Goal: Find specific page/section: Find specific page/section

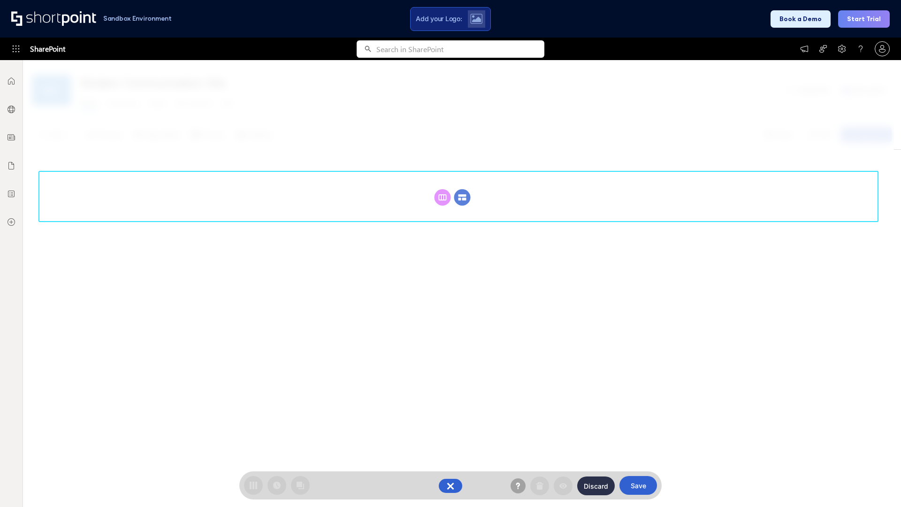
scroll to position [129, 0]
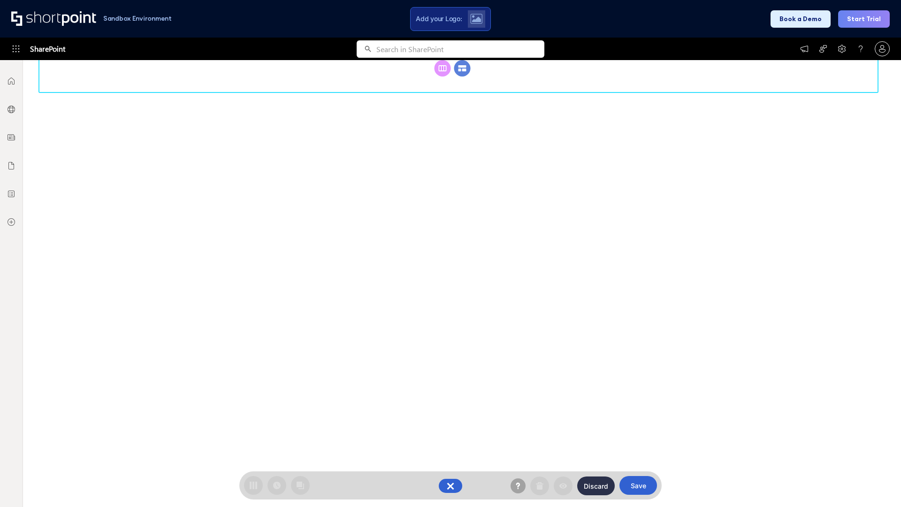
click at [462, 76] on circle at bounding box center [462, 68] width 16 height 16
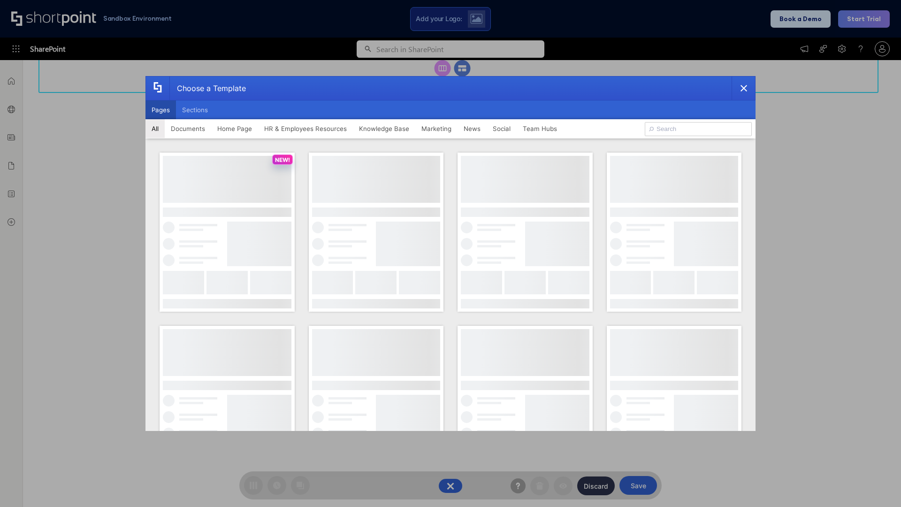
scroll to position [0, 0]
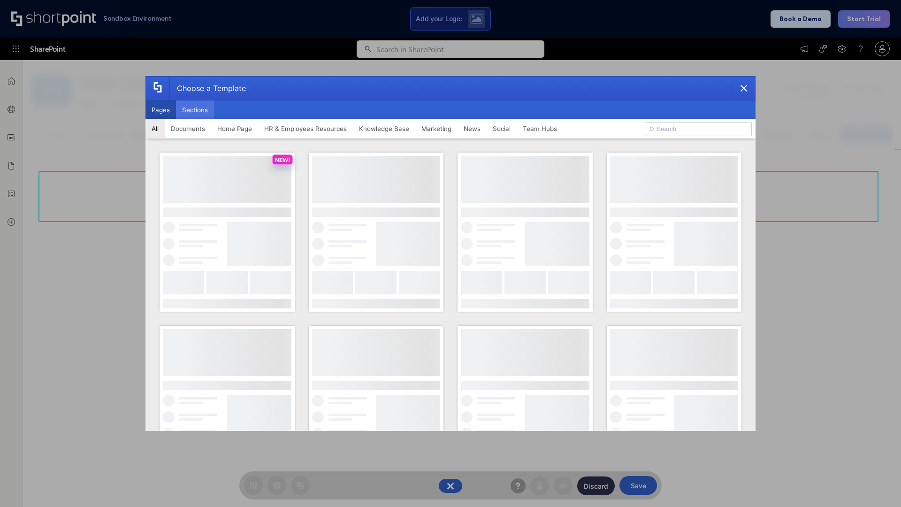
click at [195, 110] on button "Sections" at bounding box center [195, 109] width 38 height 19
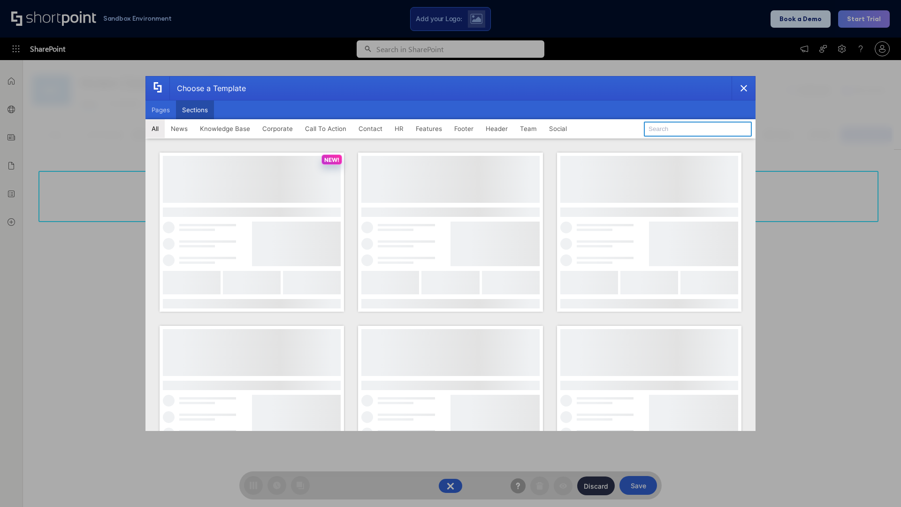
type input "Teams Advanced"
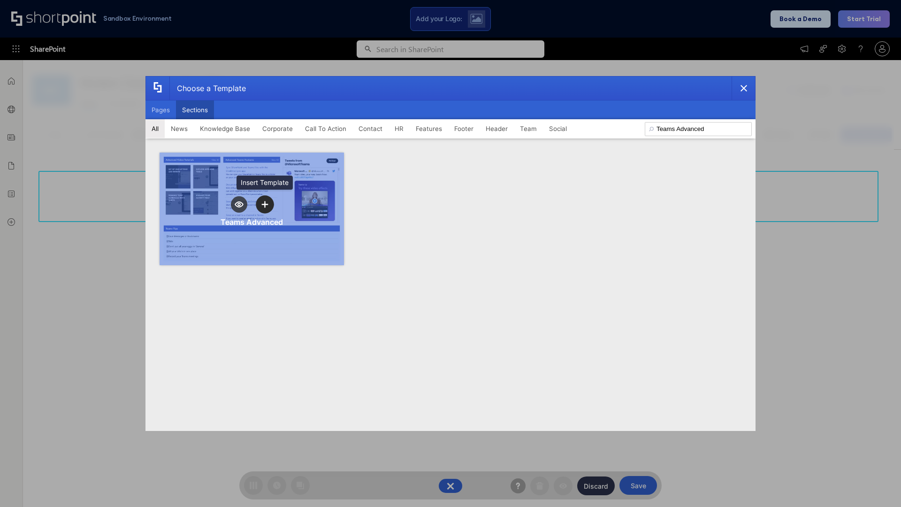
click at [265, 204] on icon "template selector" at bounding box center [264, 204] width 7 height 7
